Goal: Task Accomplishment & Management: Use online tool/utility

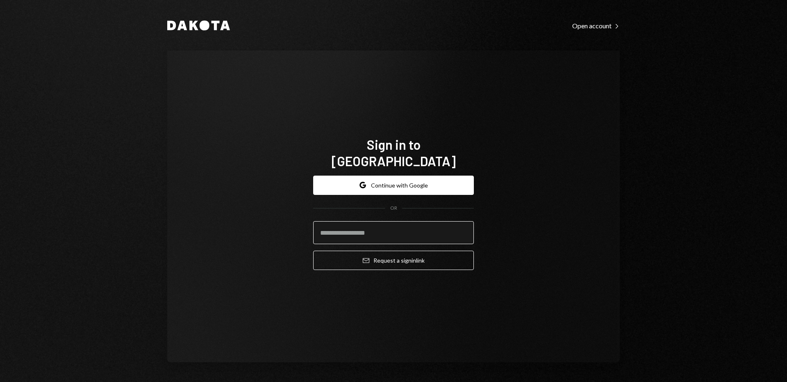
click at [370, 222] on input "email" at bounding box center [393, 232] width 161 height 23
type input "**********"
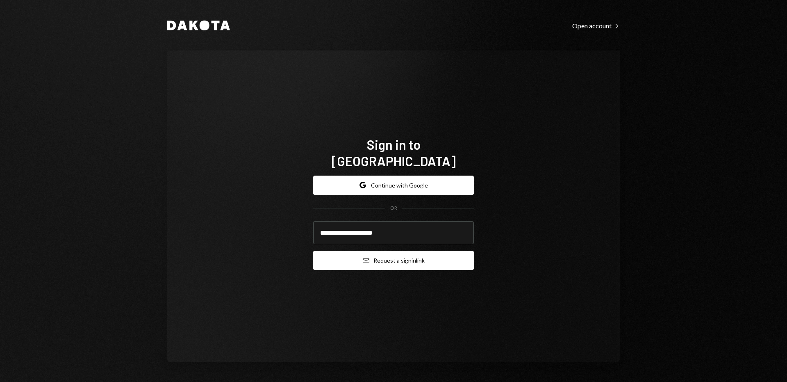
click at [386, 255] on button "Email Request a sign in link" at bounding box center [393, 260] width 161 height 19
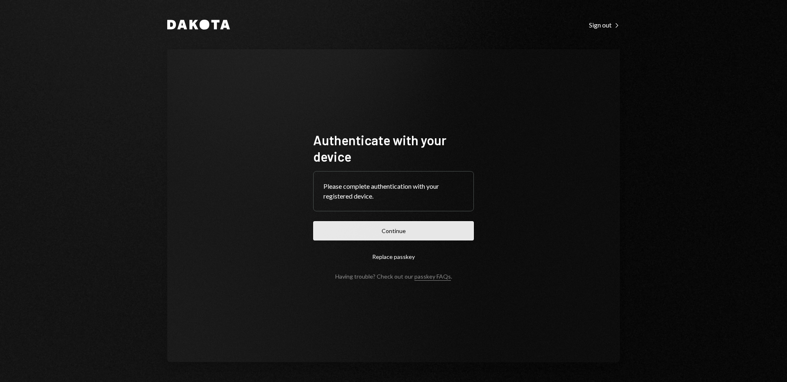
click at [378, 228] on button "Continue" at bounding box center [393, 230] width 161 height 19
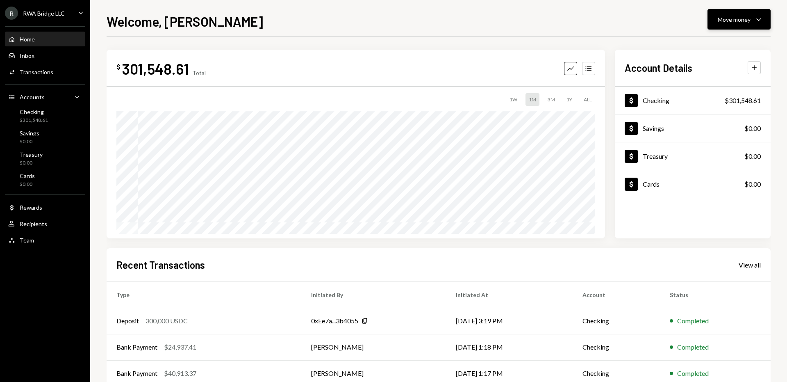
click at [724, 14] on button "Move money Caret Down" at bounding box center [739, 19] width 63 height 21
click at [714, 41] on div "Send" at bounding box center [733, 44] width 60 height 9
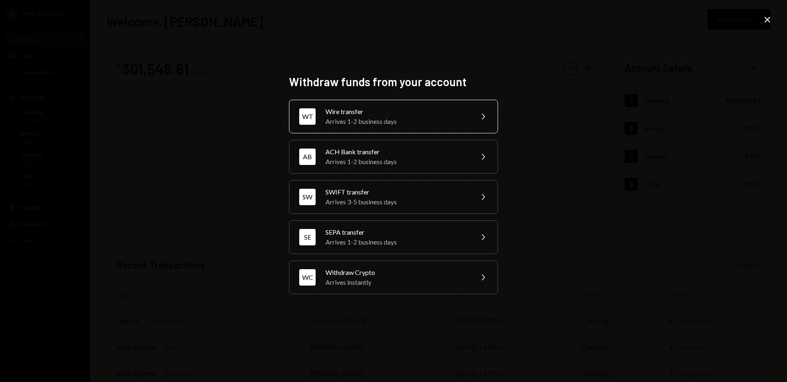
click at [420, 121] on div "Arrives 1-2 business days" at bounding box center [397, 121] width 143 height 10
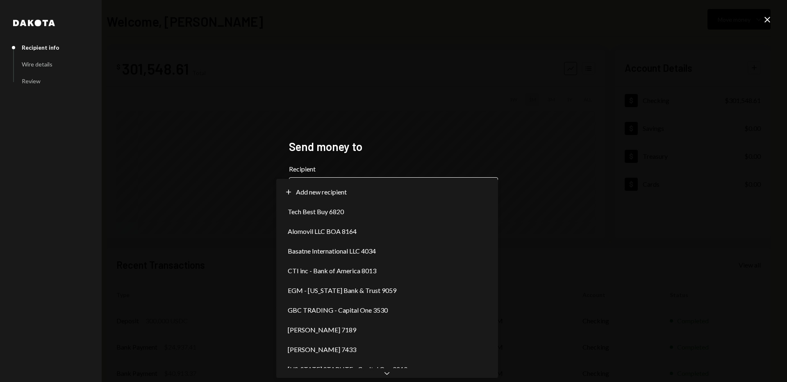
click at [352, 188] on body "**********" at bounding box center [393, 191] width 787 height 382
select select "**********"
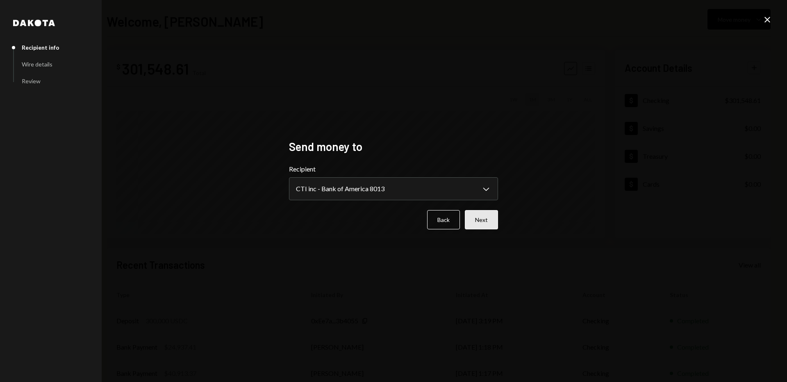
click at [491, 222] on button "Next" at bounding box center [481, 219] width 33 height 19
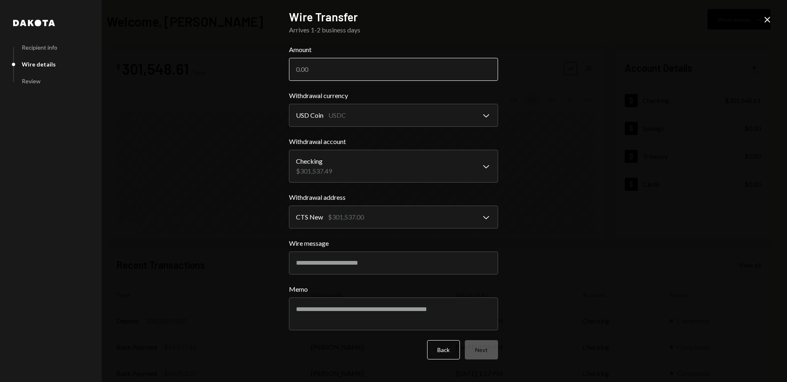
click at [381, 70] on input "Amount" at bounding box center [393, 69] width 209 height 23
type input "299375"
click at [480, 348] on button "Next" at bounding box center [481, 349] width 33 height 19
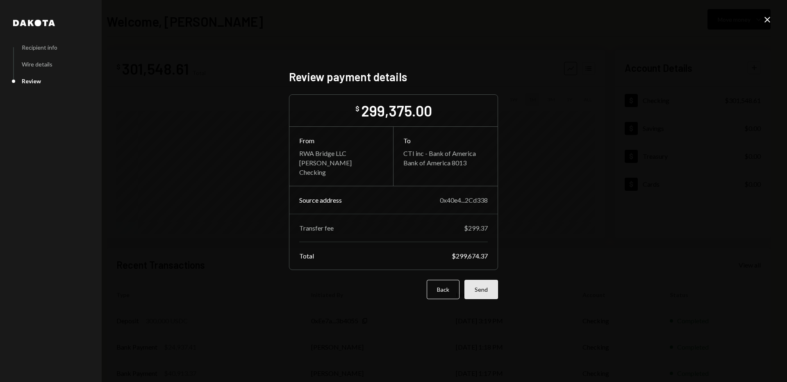
click at [487, 291] on button "Send" at bounding box center [482, 289] width 34 height 19
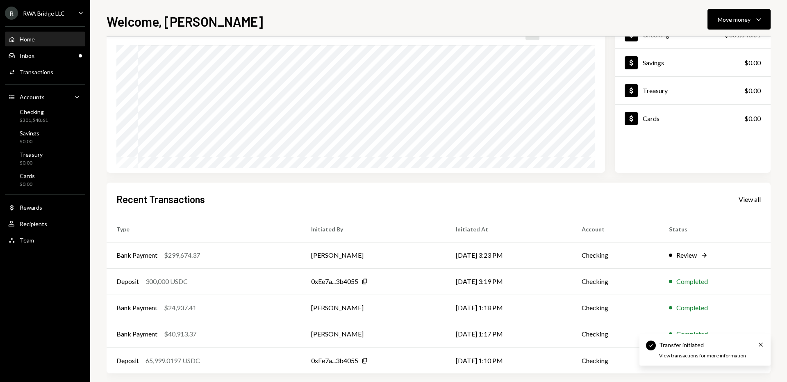
scroll to position [73, 0]
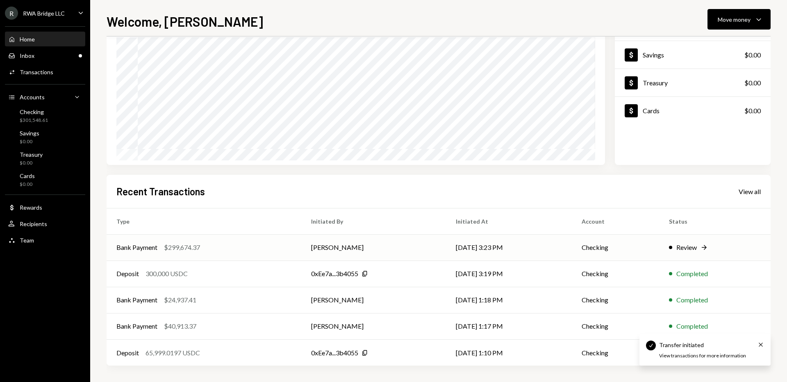
click at [500, 244] on td "[DATE] 3:23 PM" at bounding box center [509, 247] width 126 height 26
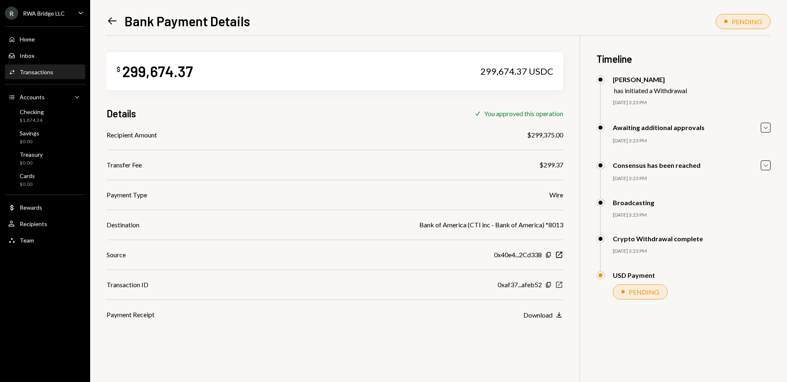
click at [560, 283] on icon "New Window" at bounding box center [559, 285] width 8 height 8
click at [58, 40] on div "Home Home" at bounding box center [45, 39] width 74 height 7
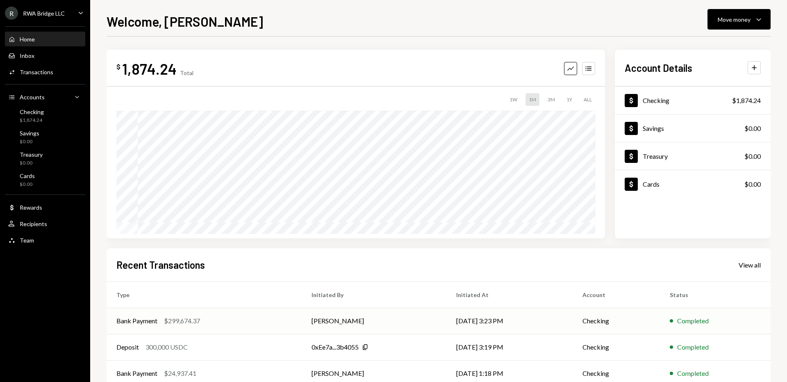
click at [393, 322] on td "[PERSON_NAME]" at bounding box center [374, 321] width 145 height 26
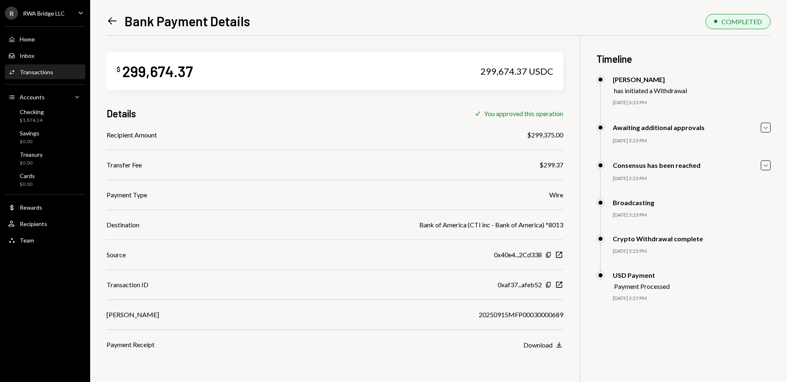
click at [511, 310] on div "20250915MFP00030000689" at bounding box center [521, 315] width 84 height 10
copy div "20250915MFP00030000689"
click at [46, 39] on div "Home Home" at bounding box center [45, 39] width 74 height 7
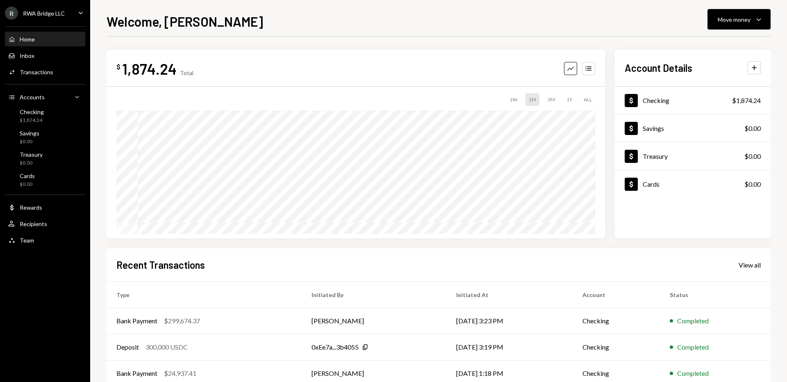
click at [46, 39] on div "Home Home" at bounding box center [45, 39] width 74 height 7
click at [49, 11] on div "RWA Bridge LLC" at bounding box center [44, 13] width 42 height 7
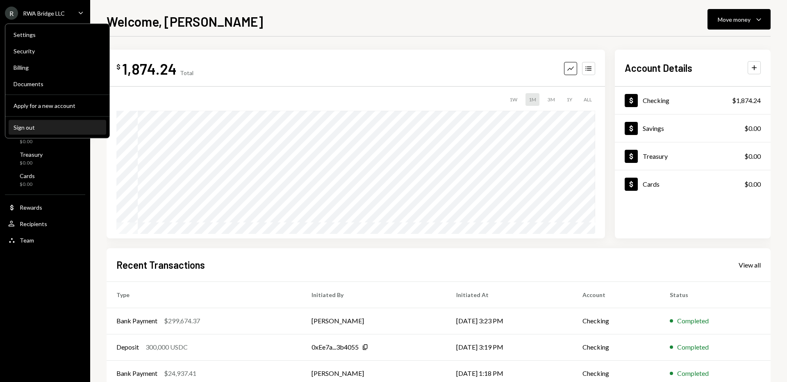
click at [36, 122] on button "Sign out" at bounding box center [58, 127] width 98 height 15
